Goal: Transaction & Acquisition: Obtain resource

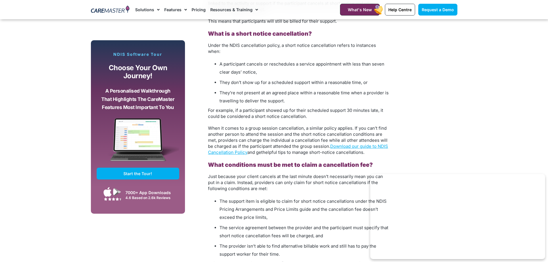
scroll to position [518, 0]
click at [336, 143] on link "Download our guide to NDIS Cancellation Policy" at bounding box center [298, 149] width 180 height 12
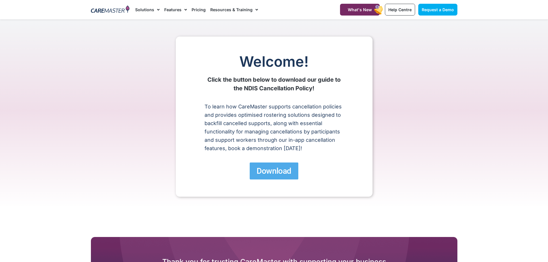
click at [281, 167] on span "Download" at bounding box center [274, 171] width 35 height 10
